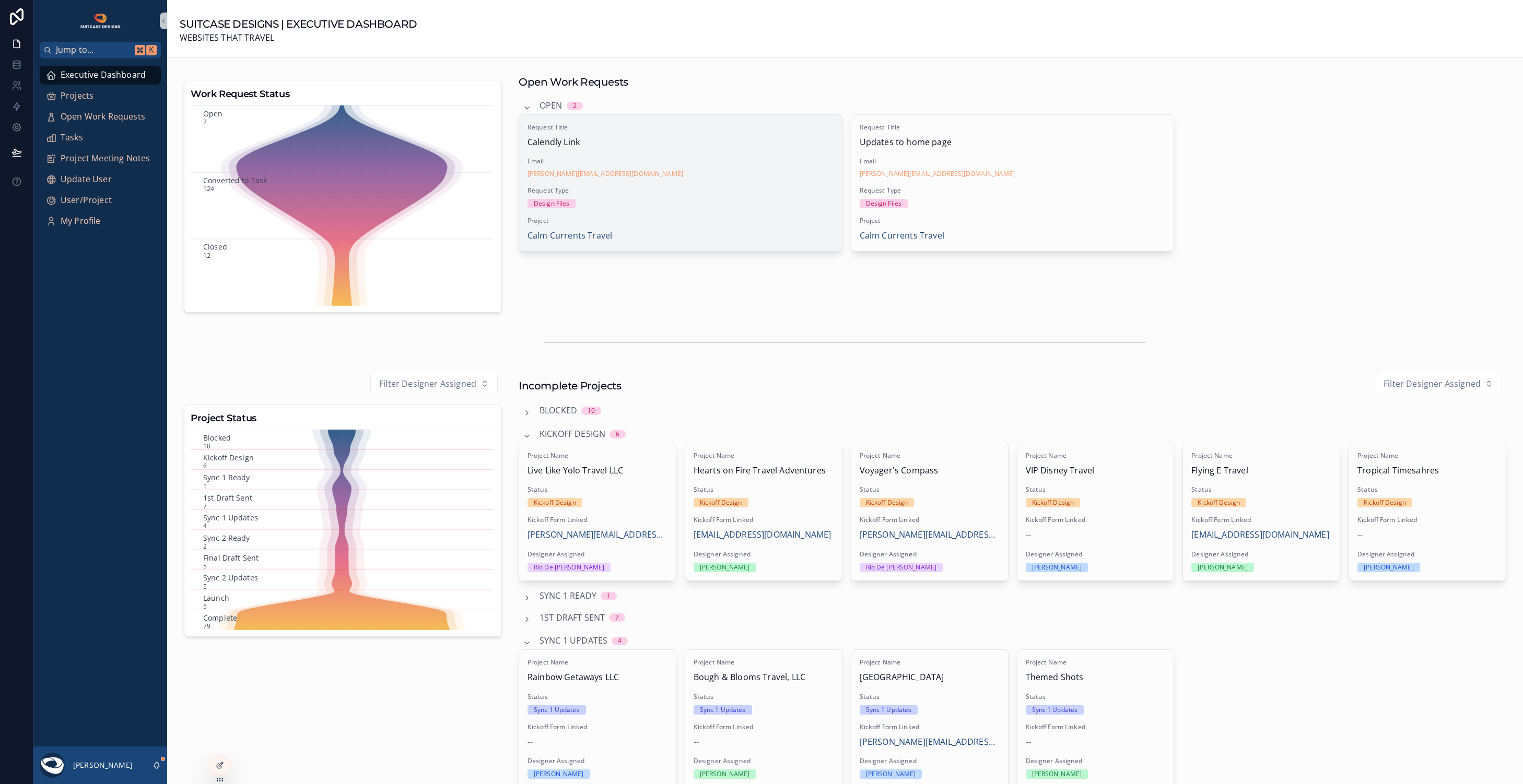
click at [750, 199] on div "Design Files" at bounding box center [680, 203] width 306 height 9
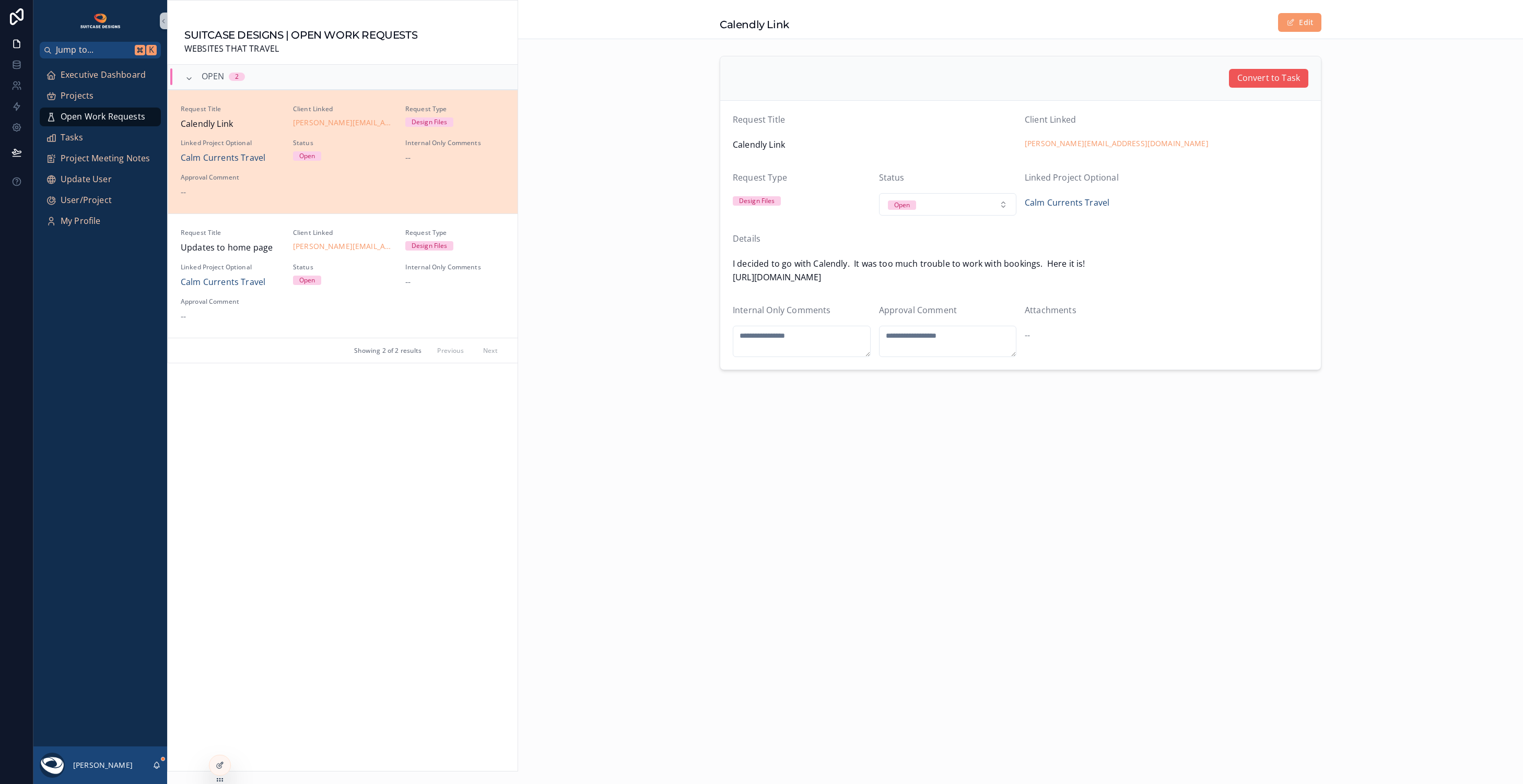
click at [1256, 81] on span "Convert to Task" at bounding box center [1268, 79] width 63 height 14
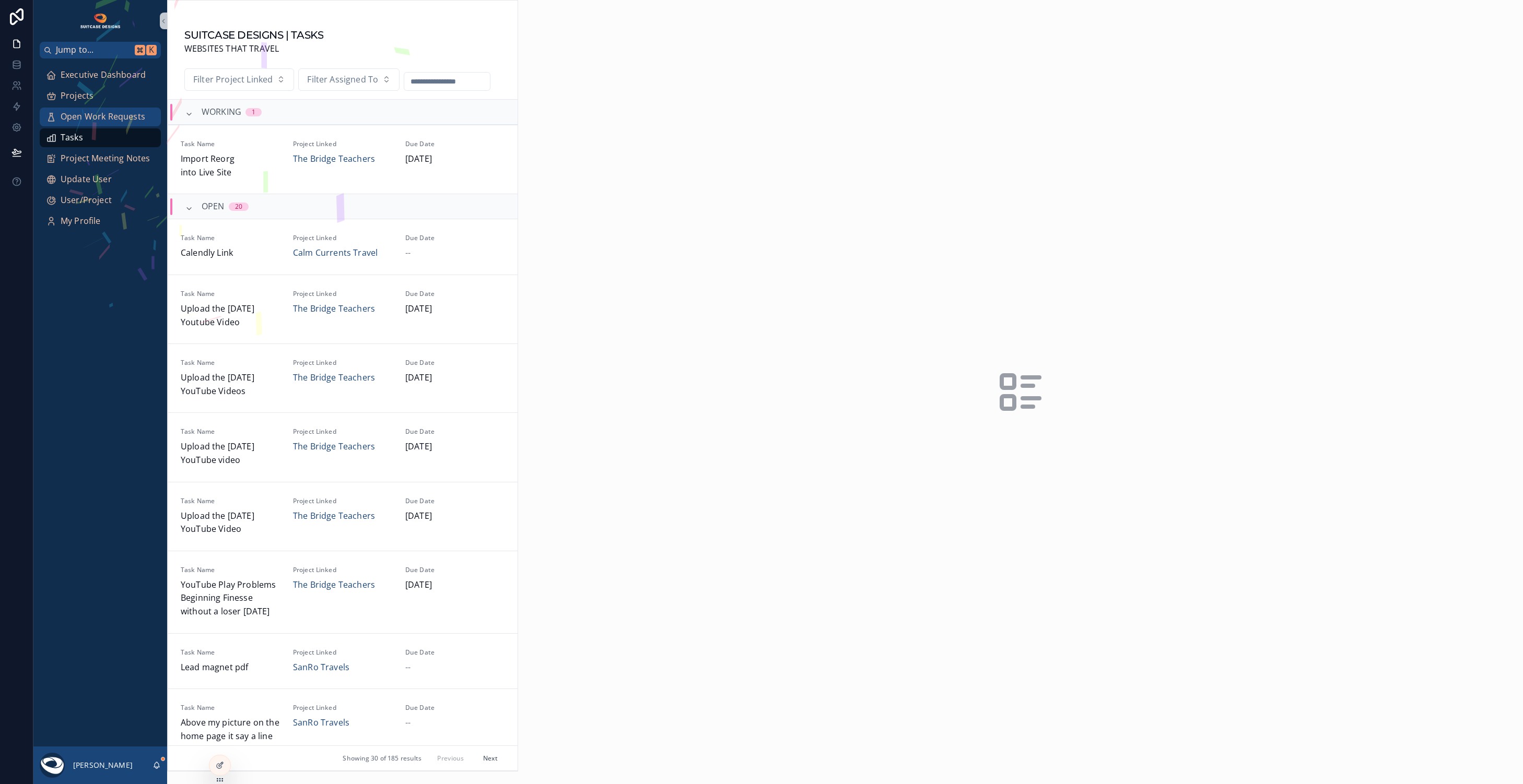
click at [106, 116] on div "Jump to... K Executive Dashboard Projects Open Work Requests Tasks Project Meet…" at bounding box center [762, 392] width 1523 height 784
click at [99, 114] on span "Open Work Requests" at bounding box center [103, 118] width 85 height 14
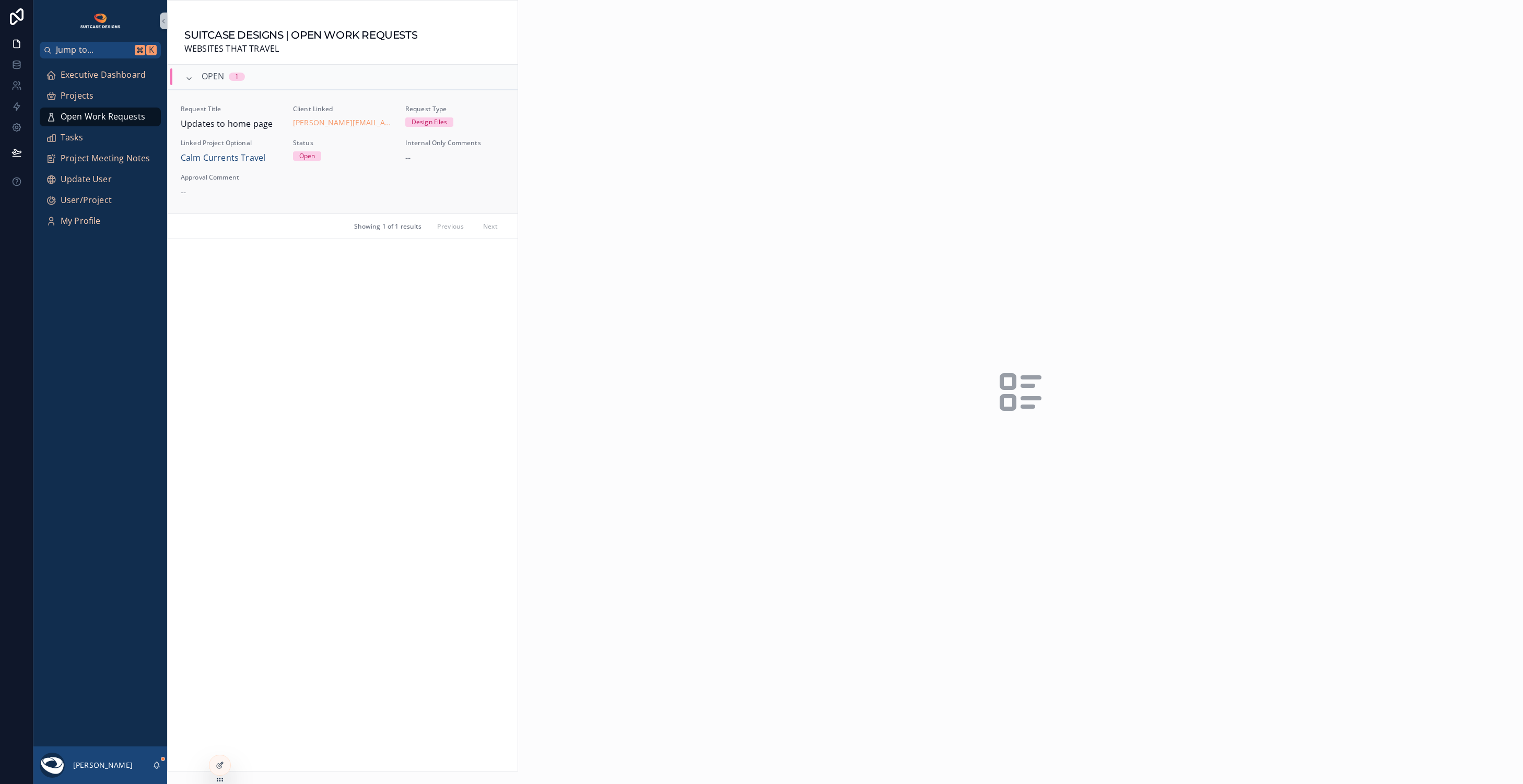
click at [372, 186] on div "Request Title Updates to home page Client Linked [PERSON_NAME][EMAIL_ADDRESS][D…" at bounding box center [342, 151] width 324 height 95
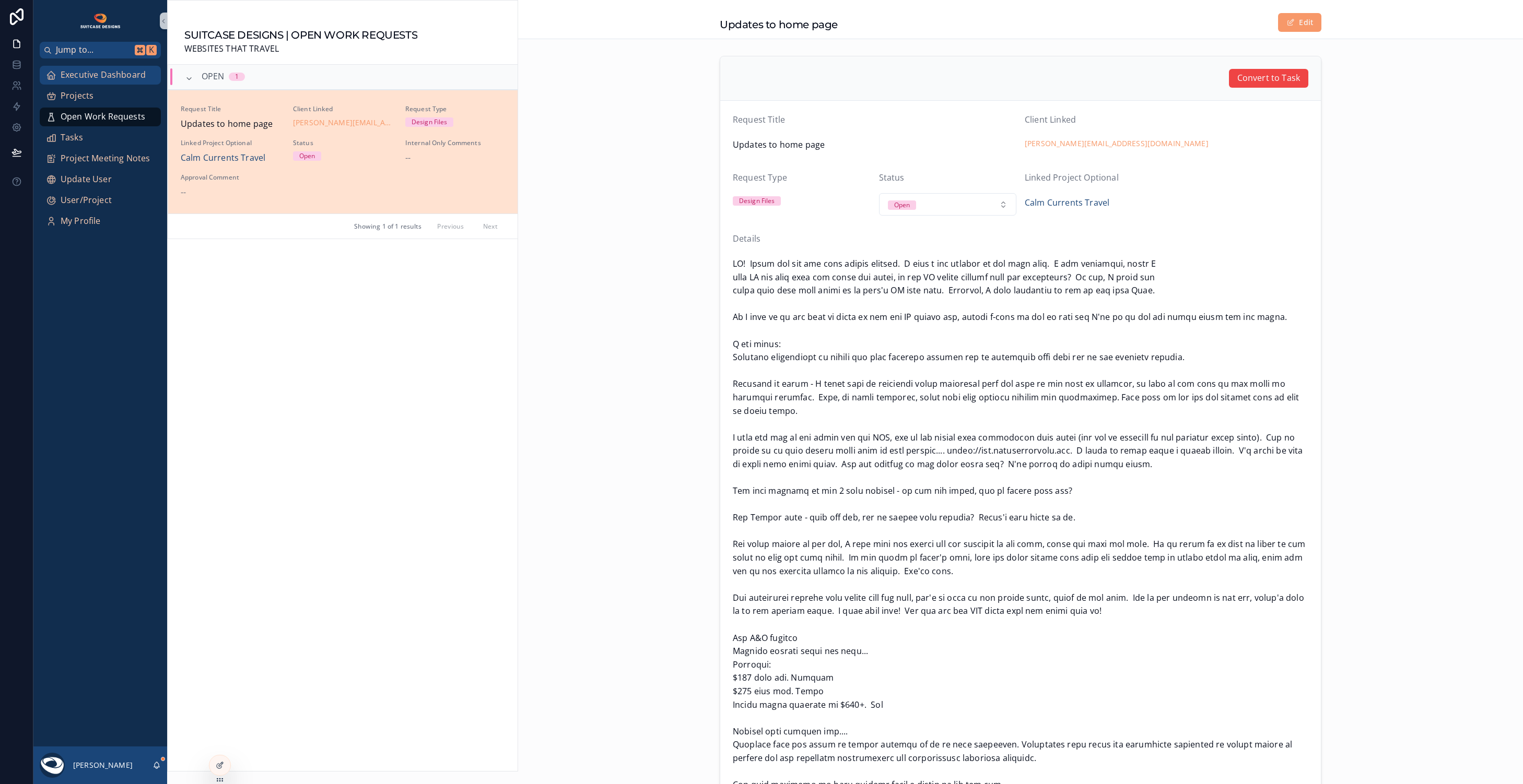
click at [107, 72] on span "Executive Dashboard" at bounding box center [103, 76] width 85 height 14
